Goal: Task Accomplishment & Management: Manage account settings

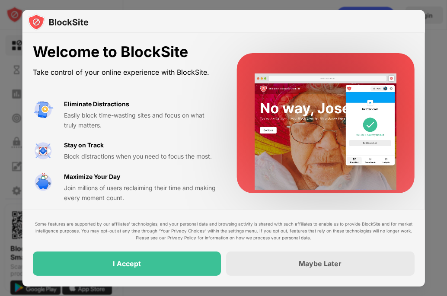
click at [416, 20] on div at bounding box center [223, 21] width 402 height 23
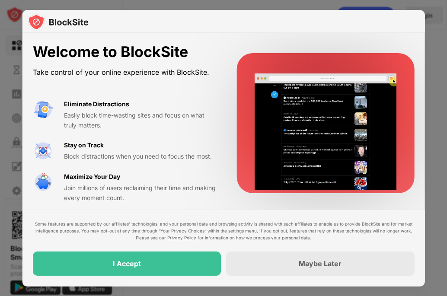
drag, startPoint x: 416, startPoint y: 19, endPoint x: 416, endPoint y: 35, distance: 16.9
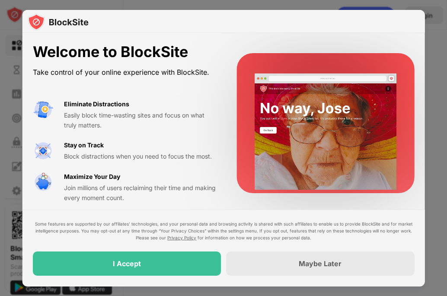
click at [416, 35] on div "Welcome to BlockSite Take control of your online experience with BlockSite. Eli…" at bounding box center [223, 150] width 402 height 281
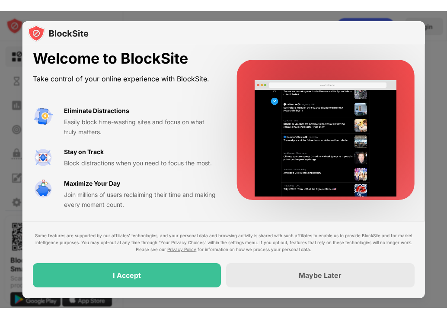
scroll to position [14, 0]
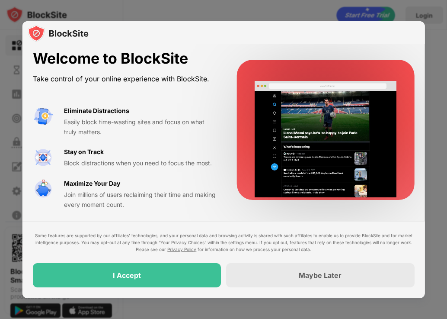
click at [437, 9] on div at bounding box center [223, 159] width 447 height 319
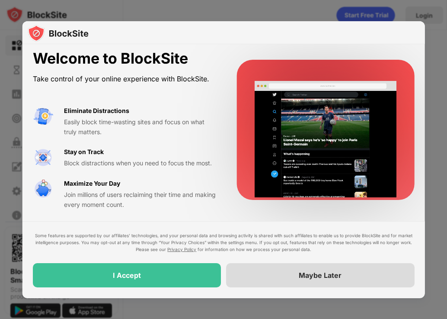
click at [322, 274] on div "Maybe Later" at bounding box center [320, 275] width 43 height 9
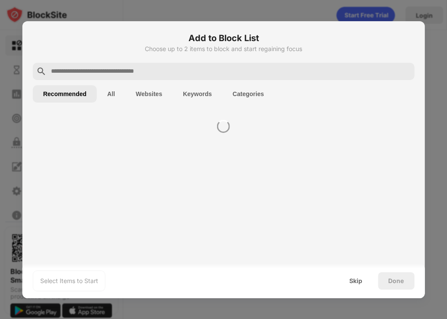
scroll to position [0, 0]
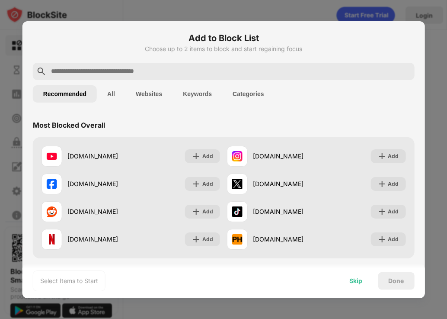
drag, startPoint x: 349, startPoint y: 283, endPoint x: 355, endPoint y: 282, distance: 6.1
click at [355, 282] on div "Skip" at bounding box center [355, 280] width 13 height 7
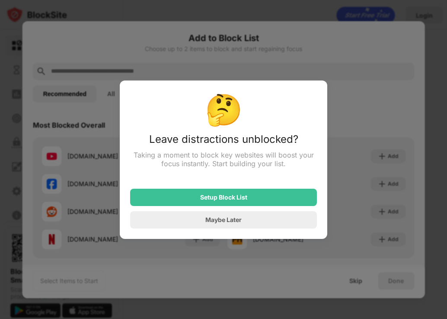
click at [356, 280] on div at bounding box center [223, 159] width 447 height 319
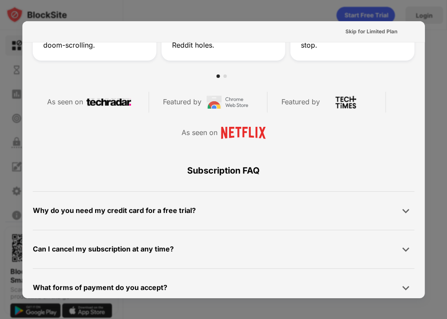
scroll to position [481, 0]
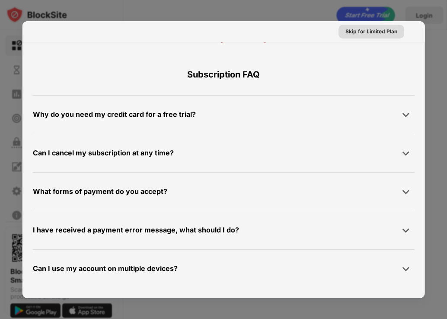
click at [365, 29] on div "Skip for Limited Plan" at bounding box center [371, 31] width 52 height 9
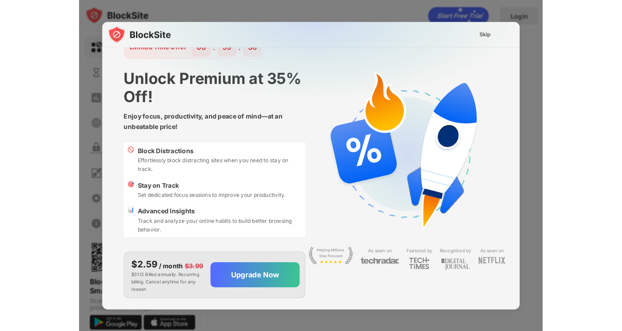
scroll to position [43, 0]
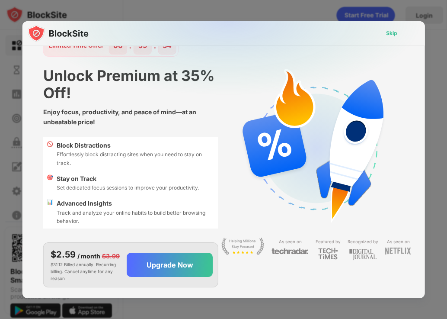
click at [390, 26] on div "Skip" at bounding box center [391, 33] width 25 height 14
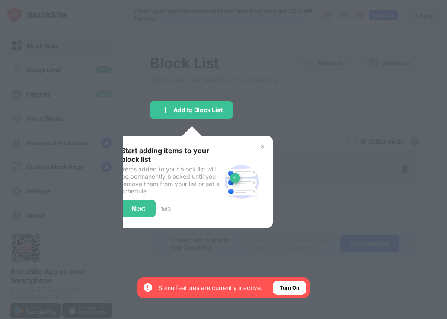
click at [251, 176] on img at bounding box center [241, 181] width 41 height 41
click at [220, 106] on div "Add to Block List" at bounding box center [197, 109] width 49 height 7
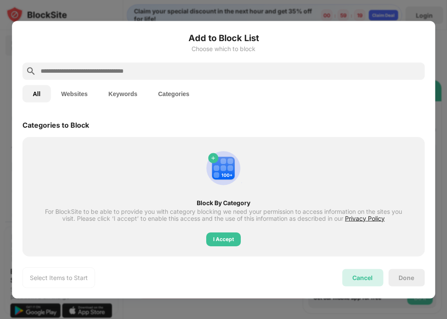
click at [367, 278] on div "Cancel" at bounding box center [362, 277] width 20 height 7
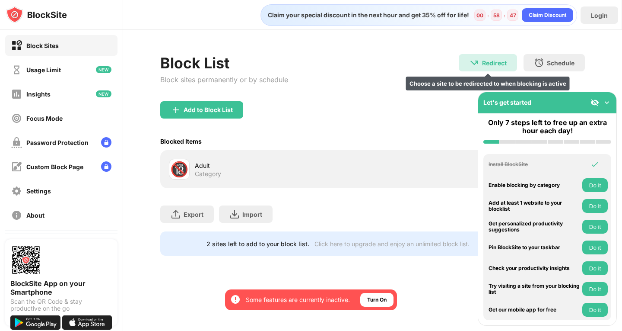
click at [446, 59] on div "Redirect" at bounding box center [494, 62] width 25 height 7
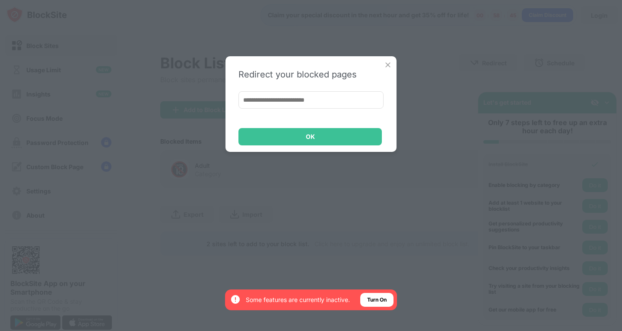
click at [390, 58] on div "Redirect your blocked pages OK" at bounding box center [311, 104] width 171 height 96
drag, startPoint x: 395, startPoint y: 68, endPoint x: 387, endPoint y: 62, distance: 9.9
click at [395, 67] on div "Redirect your blocked pages OK" at bounding box center [311, 104] width 171 height 96
click at [384, 64] on img at bounding box center [388, 65] width 9 height 9
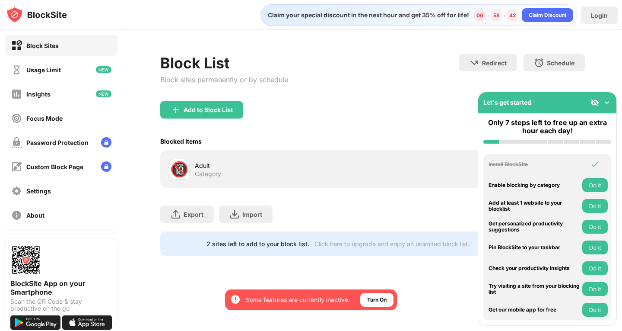
click at [384, 64] on div "Block List Block sites permanently or by schedule Redirect Choose a site to be …" at bounding box center [372, 77] width 424 height 47
click at [446, 20] on div "Login" at bounding box center [600, 14] width 38 height 17
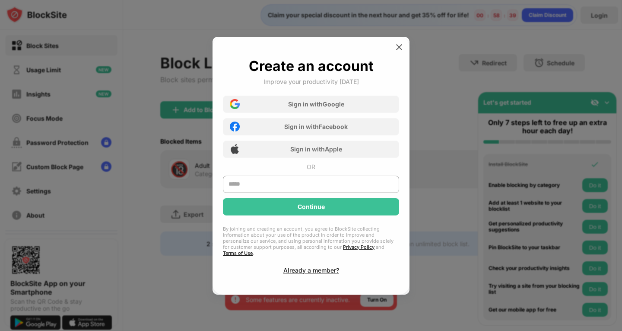
click at [446, 20] on div at bounding box center [311, 165] width 622 height 331
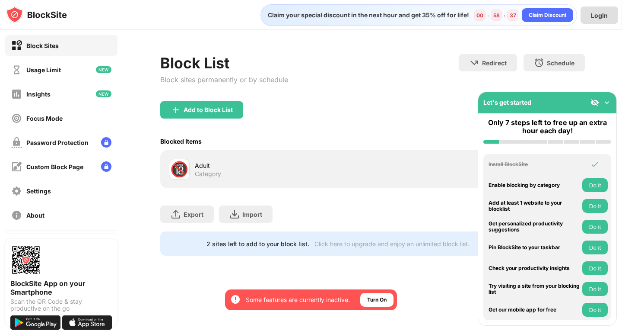
click at [446, 14] on div "Login" at bounding box center [599, 15] width 17 height 7
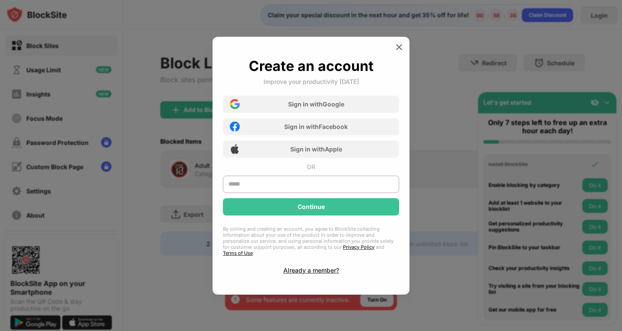
click at [346, 96] on div "Sign in with Google Sign in with Facebook Sign in with Apple" at bounding box center [311, 123] width 176 height 67
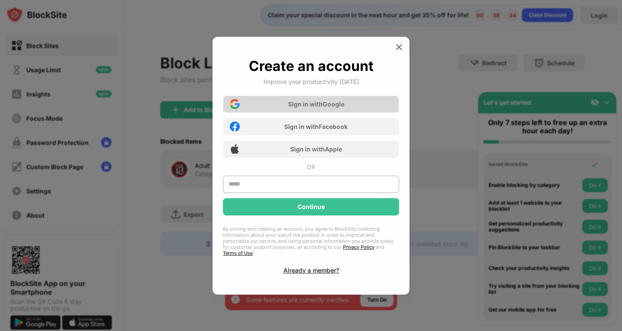
click at [346, 102] on div "Sign in with Google" at bounding box center [311, 104] width 176 height 17
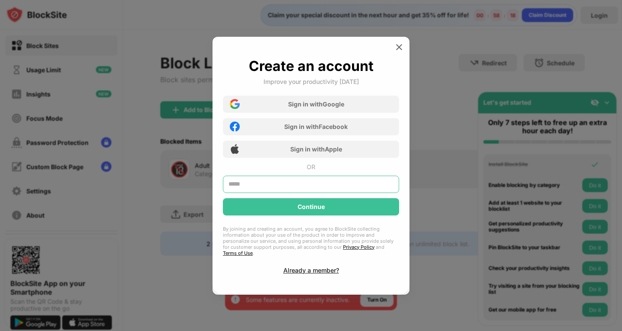
click at [371, 185] on input "text" at bounding box center [311, 183] width 176 height 17
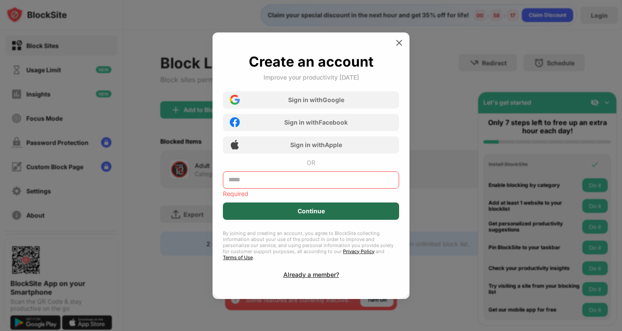
click at [362, 206] on div "Continue" at bounding box center [311, 210] width 176 height 17
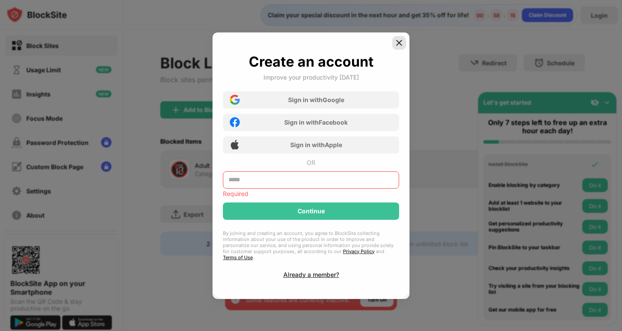
click at [400, 45] on img at bounding box center [399, 42] width 9 height 9
